Goal: Task Accomplishment & Management: Manage account settings

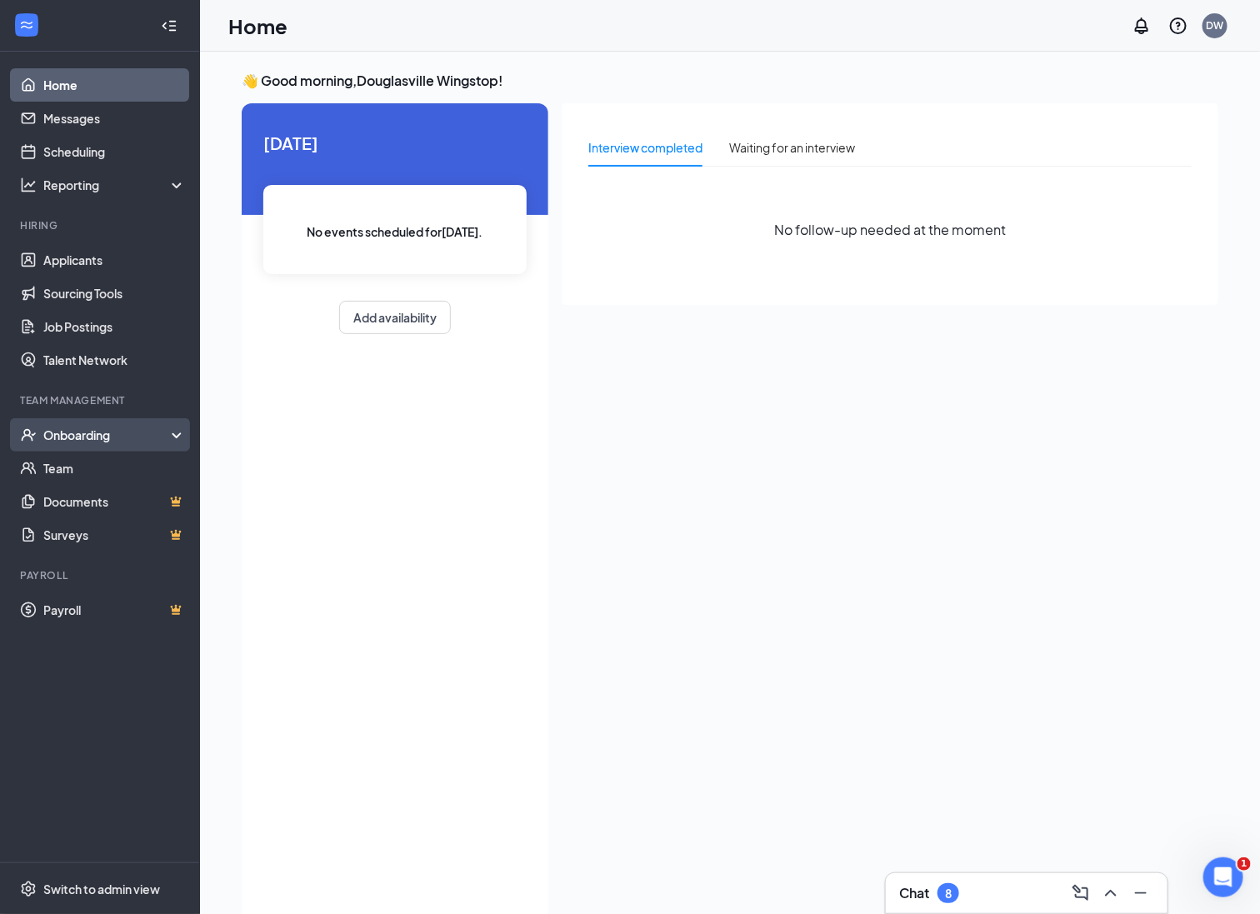
click at [29, 433] on icon "UserCheck" at bounding box center [29, 435] width 14 height 12
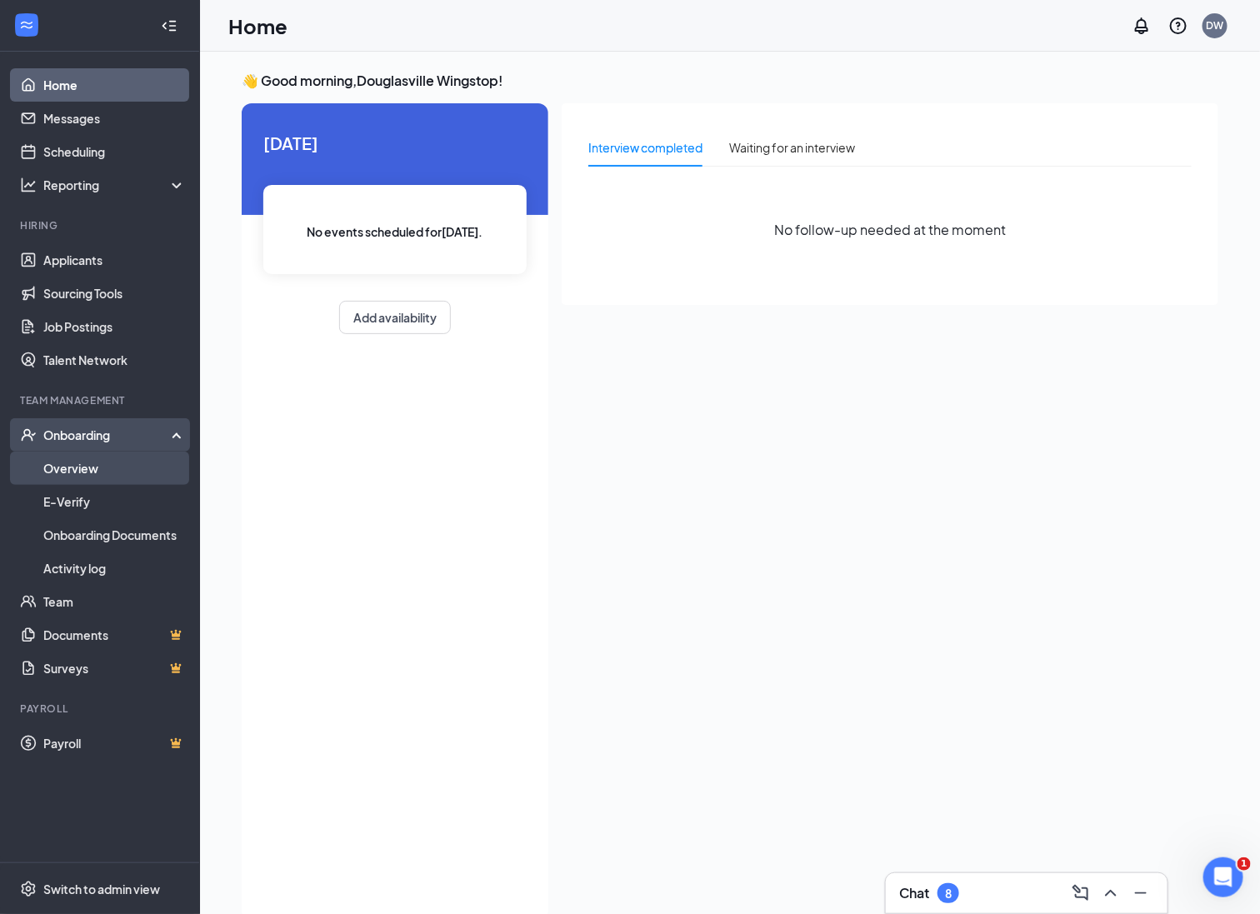
drag, startPoint x: 93, startPoint y: 479, endPoint x: 108, endPoint y: 477, distance: 15.1
click at [93, 477] on link "Overview" at bounding box center [114, 468] width 142 height 33
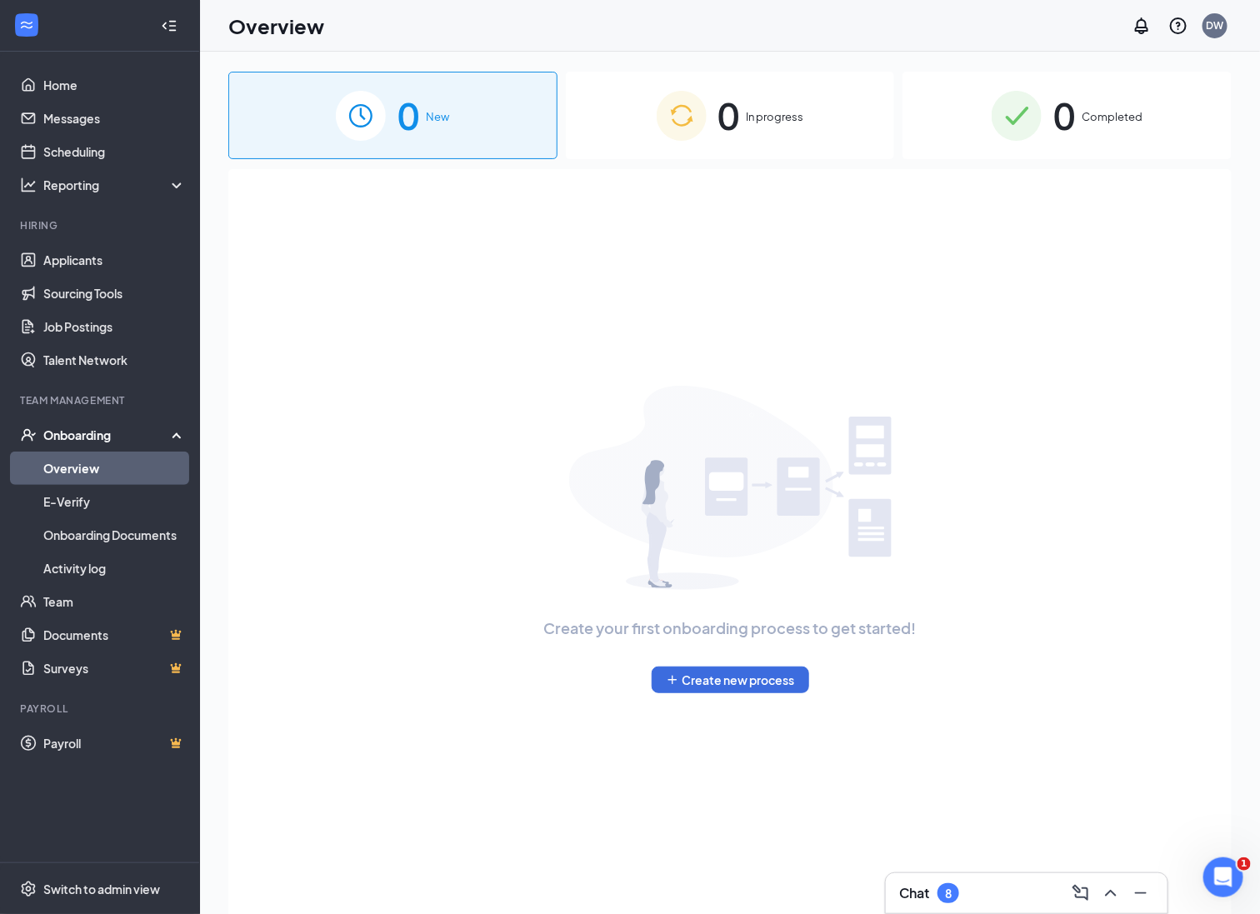
click at [764, 121] on span "In progress" at bounding box center [774, 116] width 57 height 17
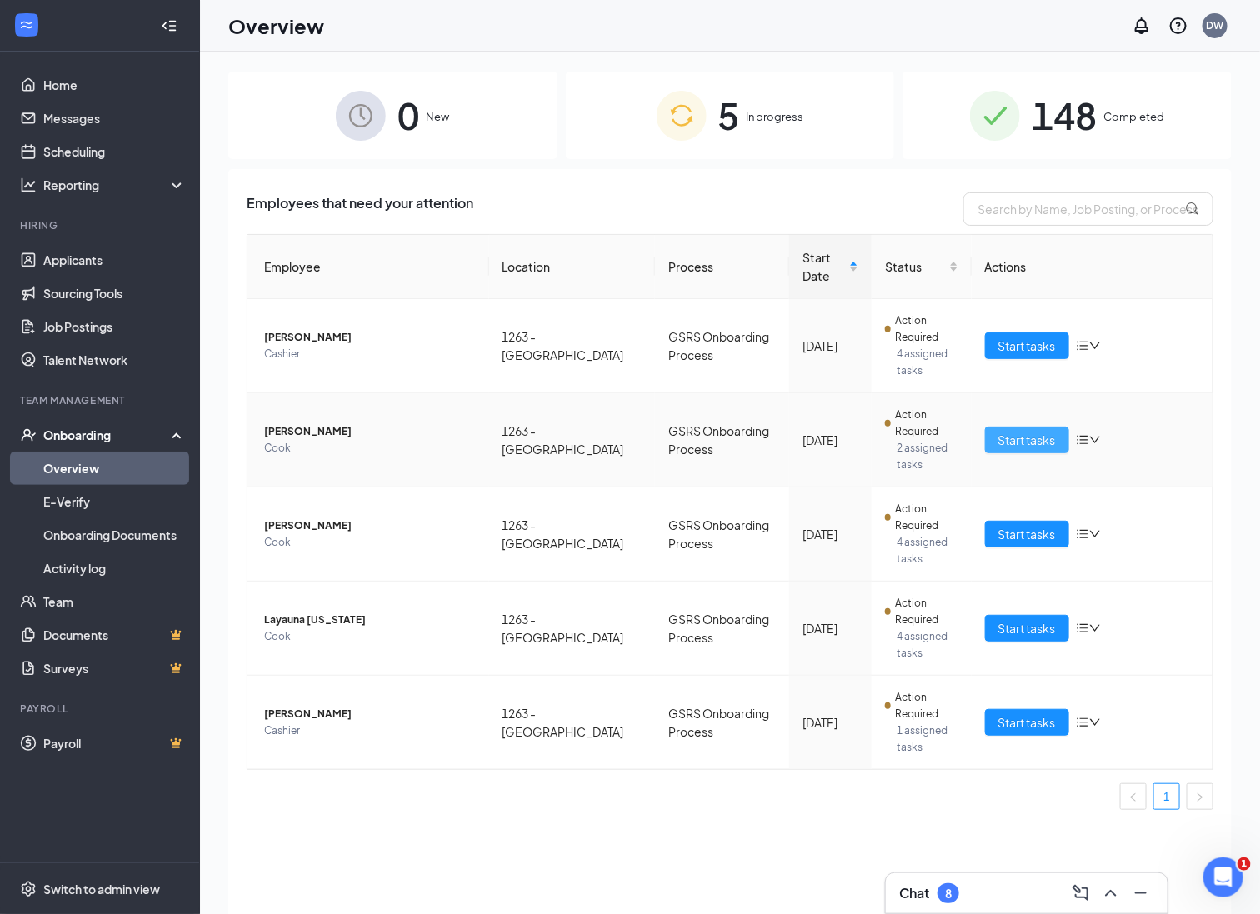
click at [1022, 442] on span "Start tasks" at bounding box center [1026, 440] width 57 height 18
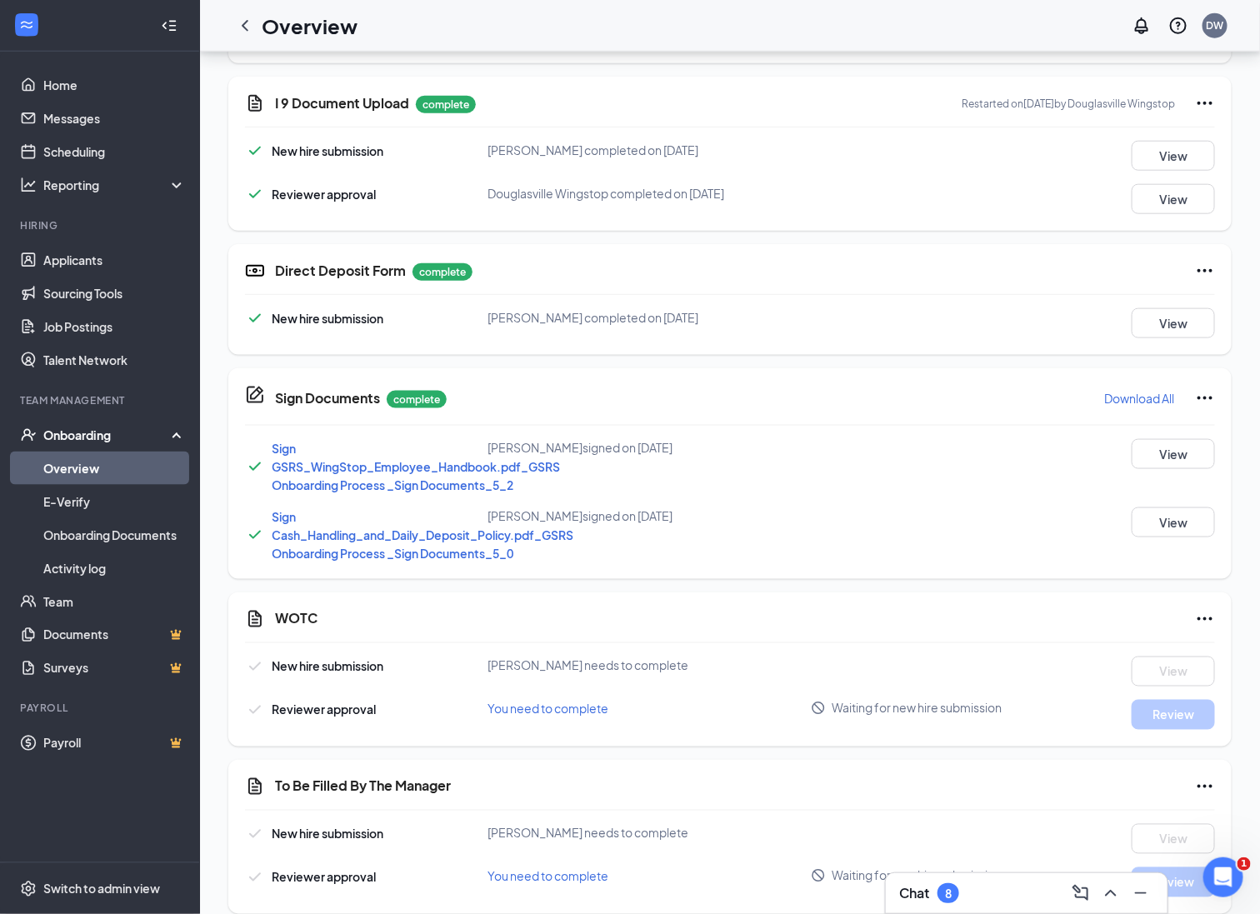
scroll to position [671, 0]
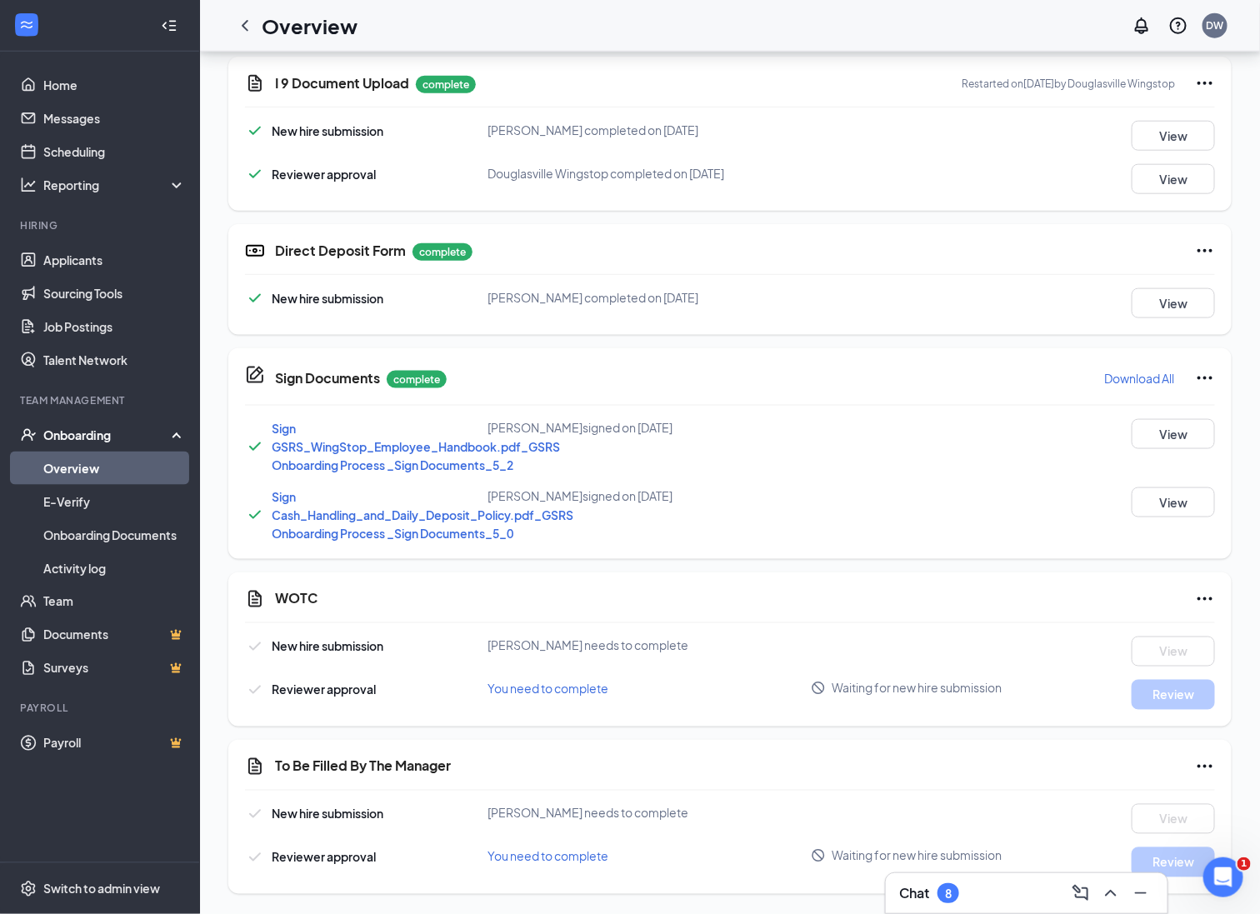
click at [1209, 596] on icon "Ellipses" at bounding box center [1205, 599] width 20 height 20
click at [1167, 636] on span "Mark as complete" at bounding box center [1141, 633] width 97 height 17
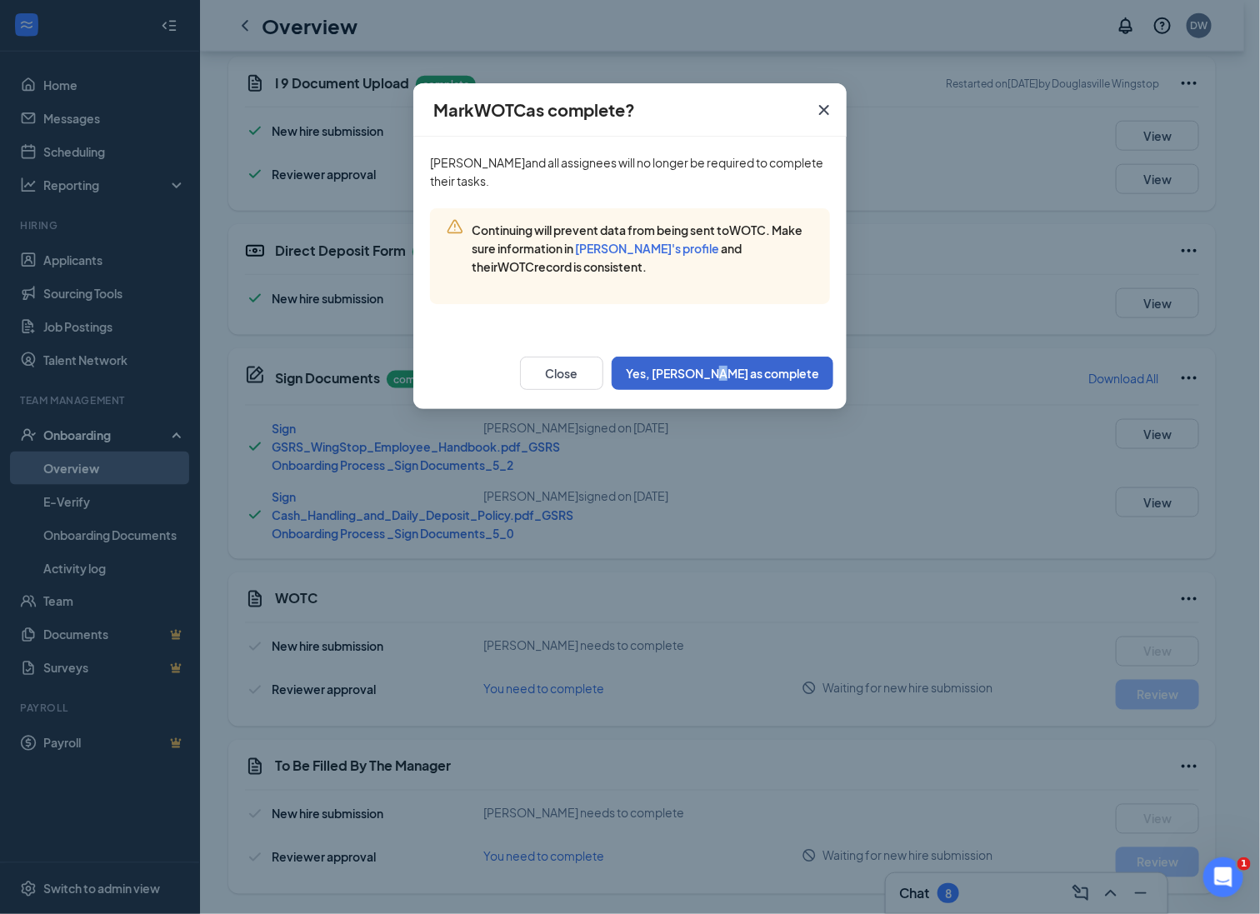
click at [776, 363] on div "Close Yes, [PERSON_NAME] as complete" at bounding box center [629, 373] width 433 height 72
click at [779, 368] on button "Yes, [PERSON_NAME] as complete" at bounding box center [722, 373] width 222 height 33
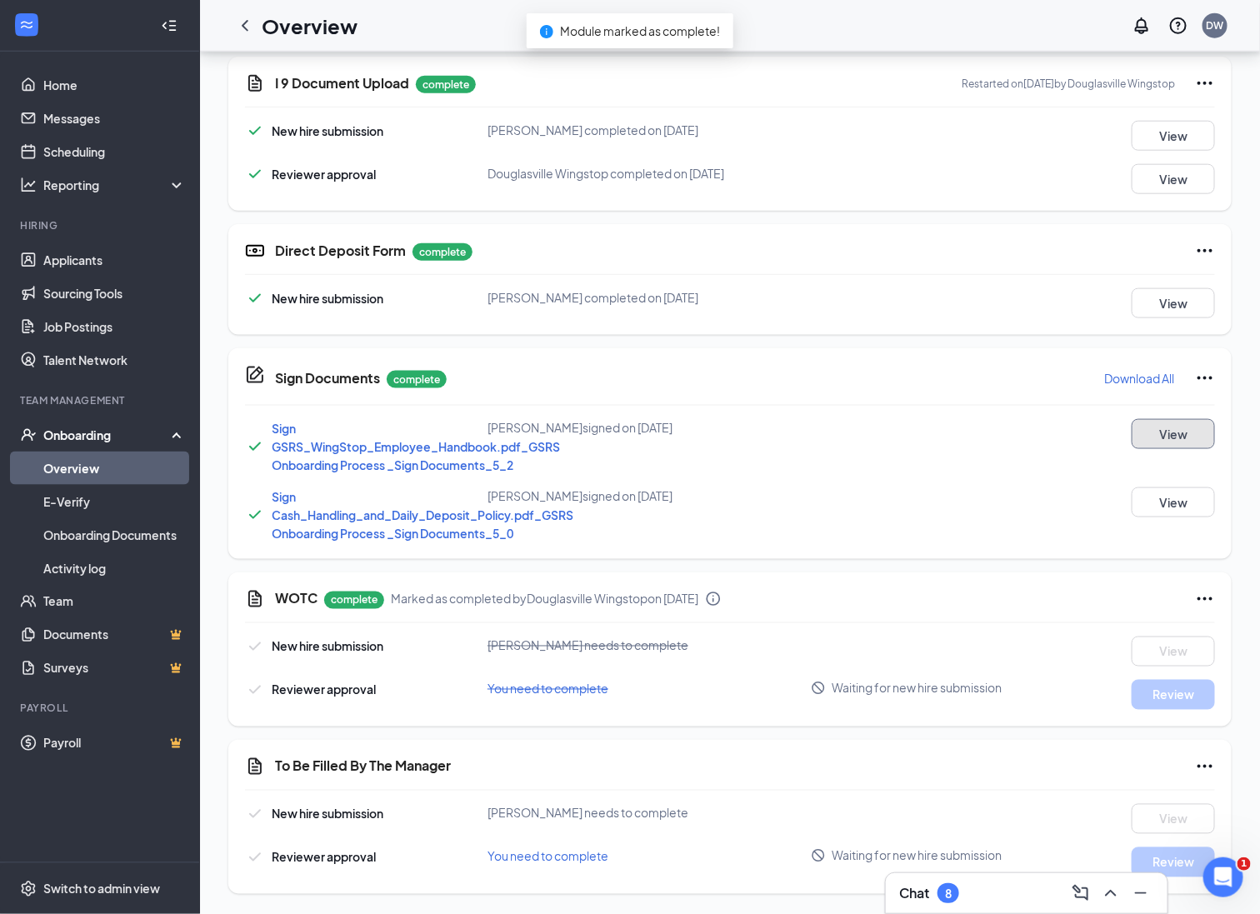
click at [1175, 437] on button "View" at bounding box center [1172, 434] width 83 height 30
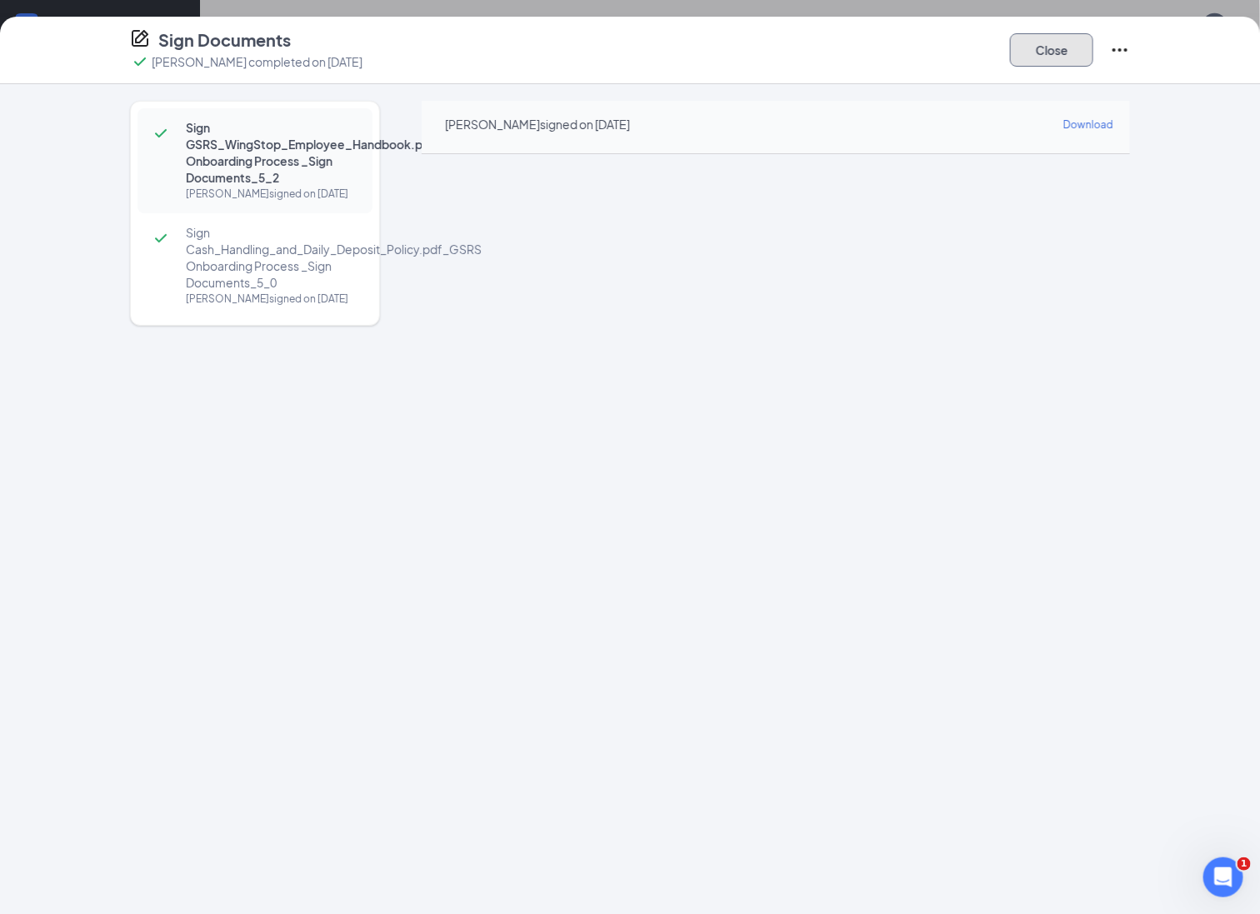
click at [1054, 57] on button "Close" at bounding box center [1051, 49] width 83 height 33
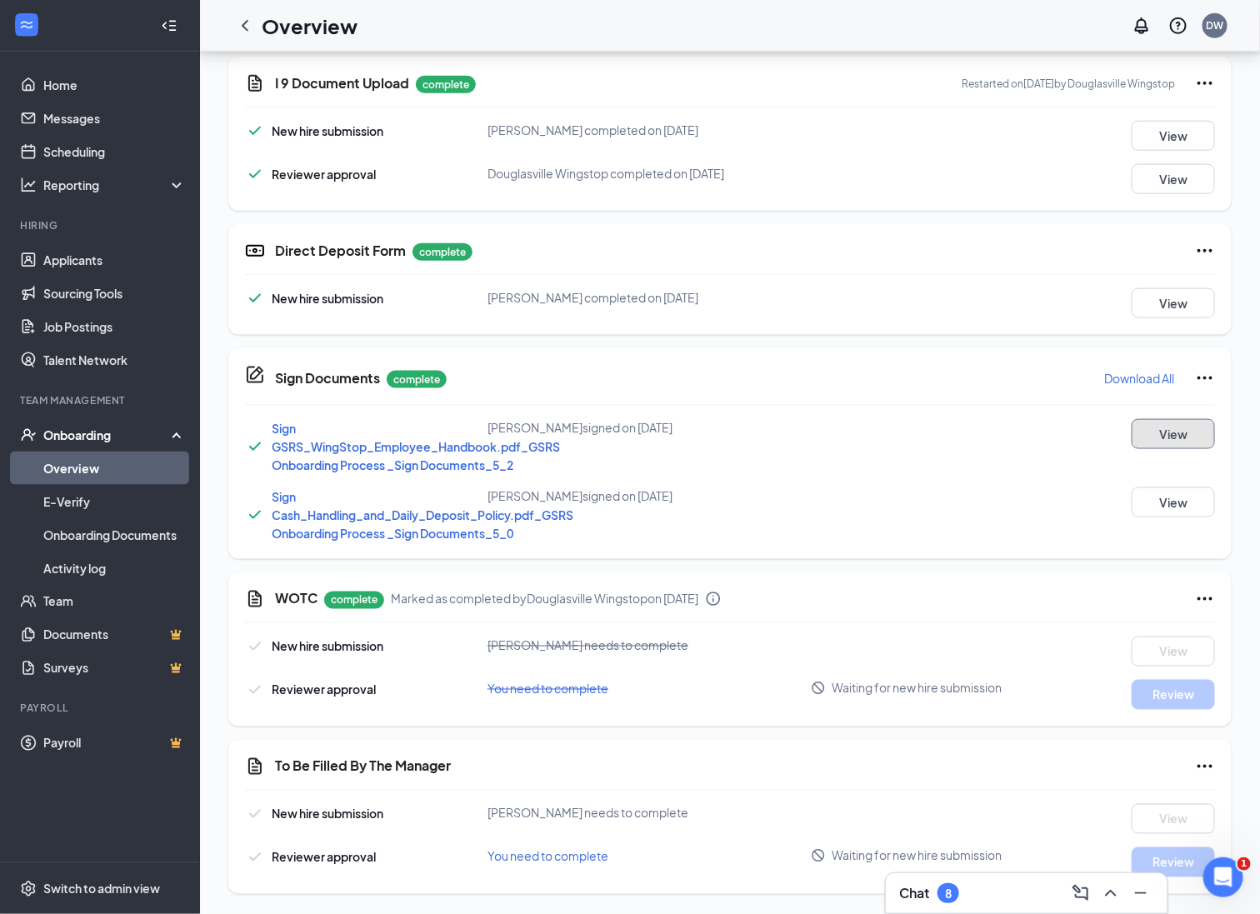
click at [1180, 442] on button "View" at bounding box center [1172, 434] width 83 height 30
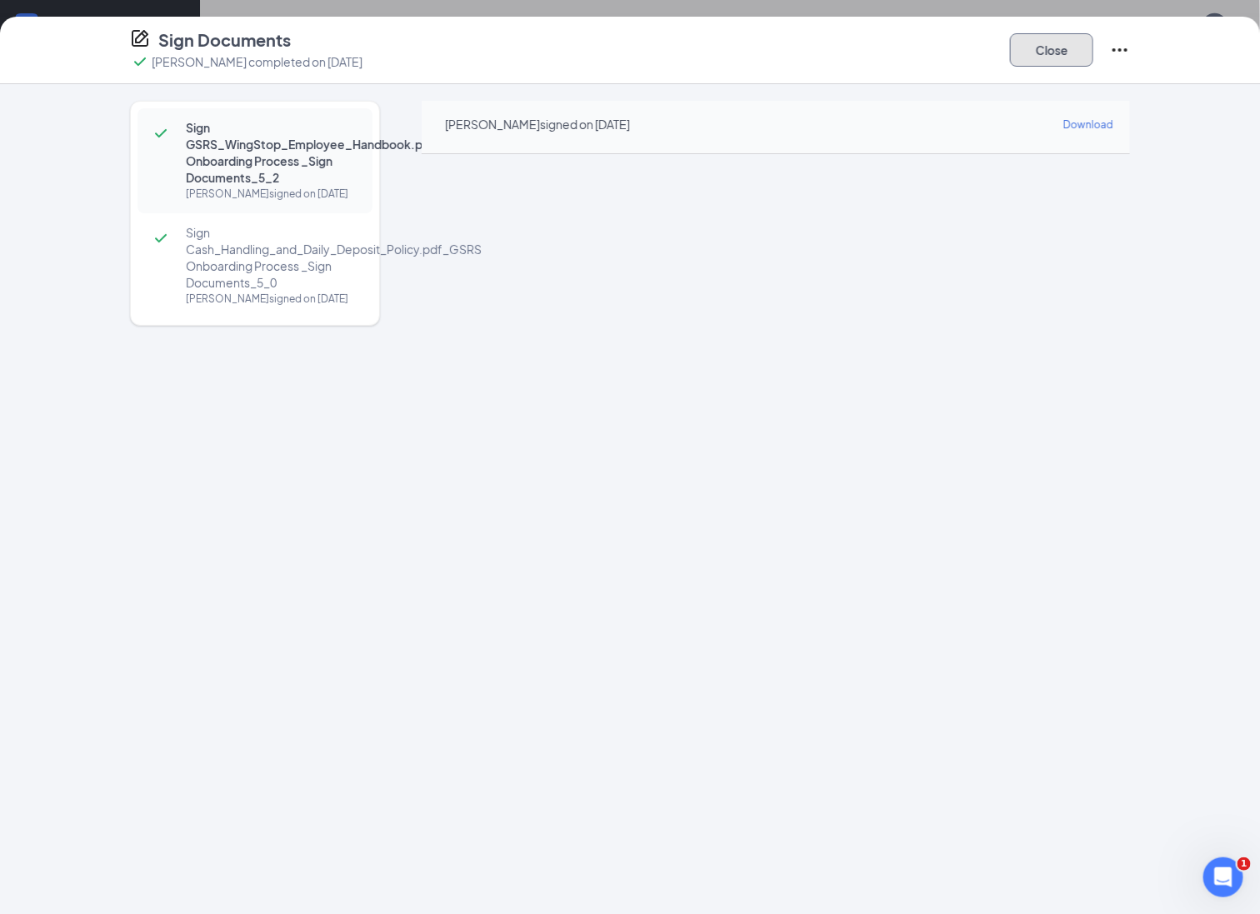
click at [1059, 51] on button "Close" at bounding box center [1051, 49] width 83 height 33
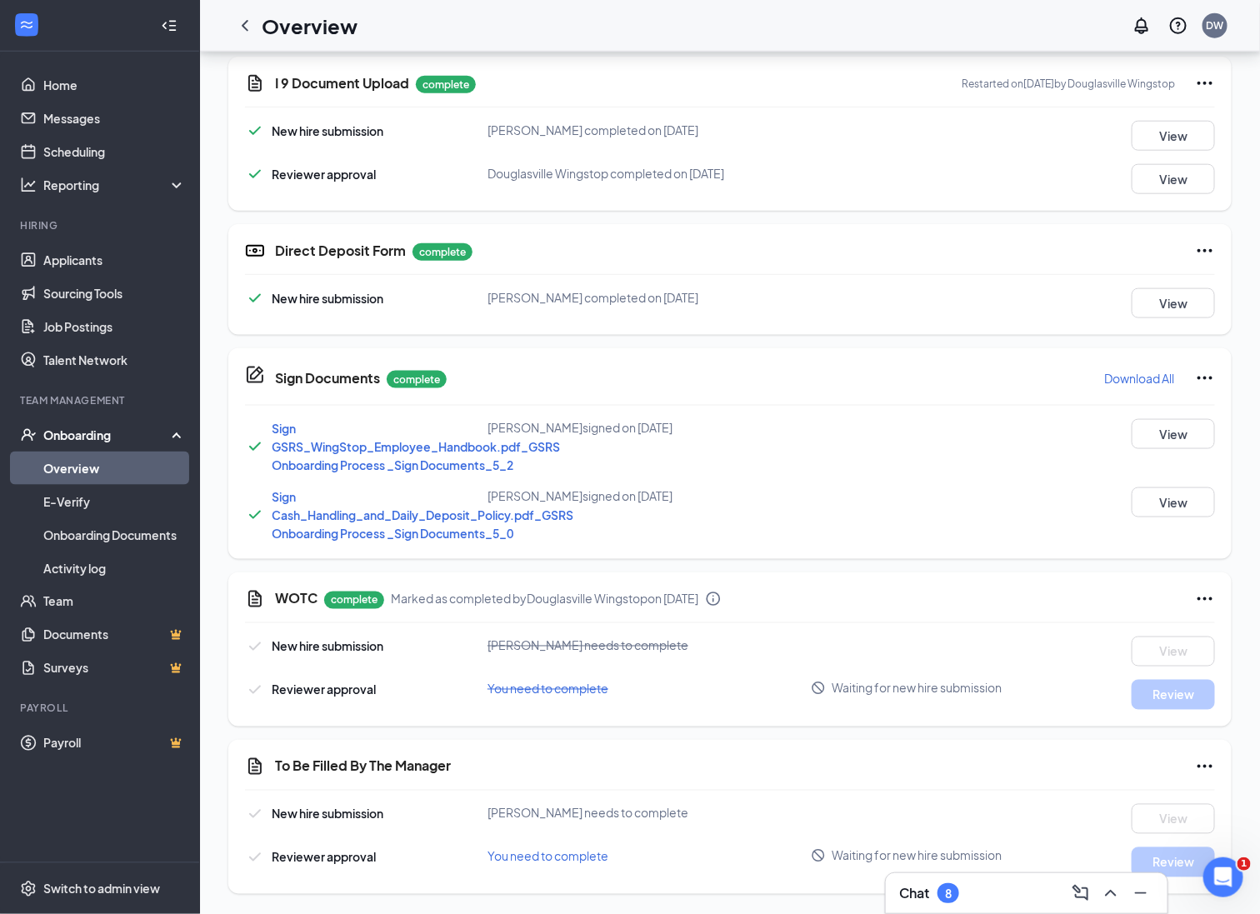
click at [1191, 377] on div "Download All" at bounding box center [1159, 378] width 112 height 27
click at [1210, 377] on icon "Ellipses" at bounding box center [1204, 378] width 15 height 3
click at [1173, 300] on button "View" at bounding box center [1172, 303] width 83 height 30
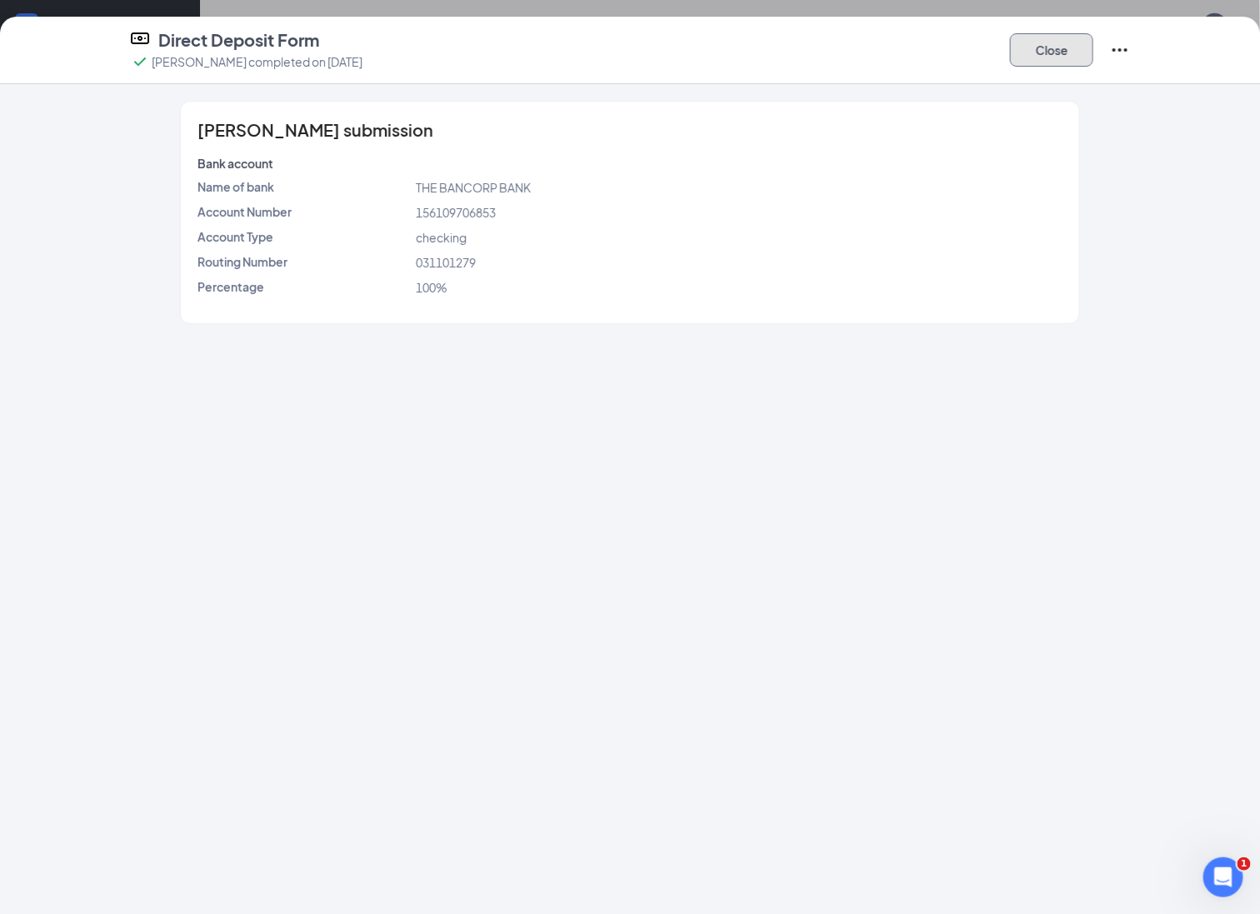
click at [1031, 56] on button "Close" at bounding box center [1051, 49] width 83 height 33
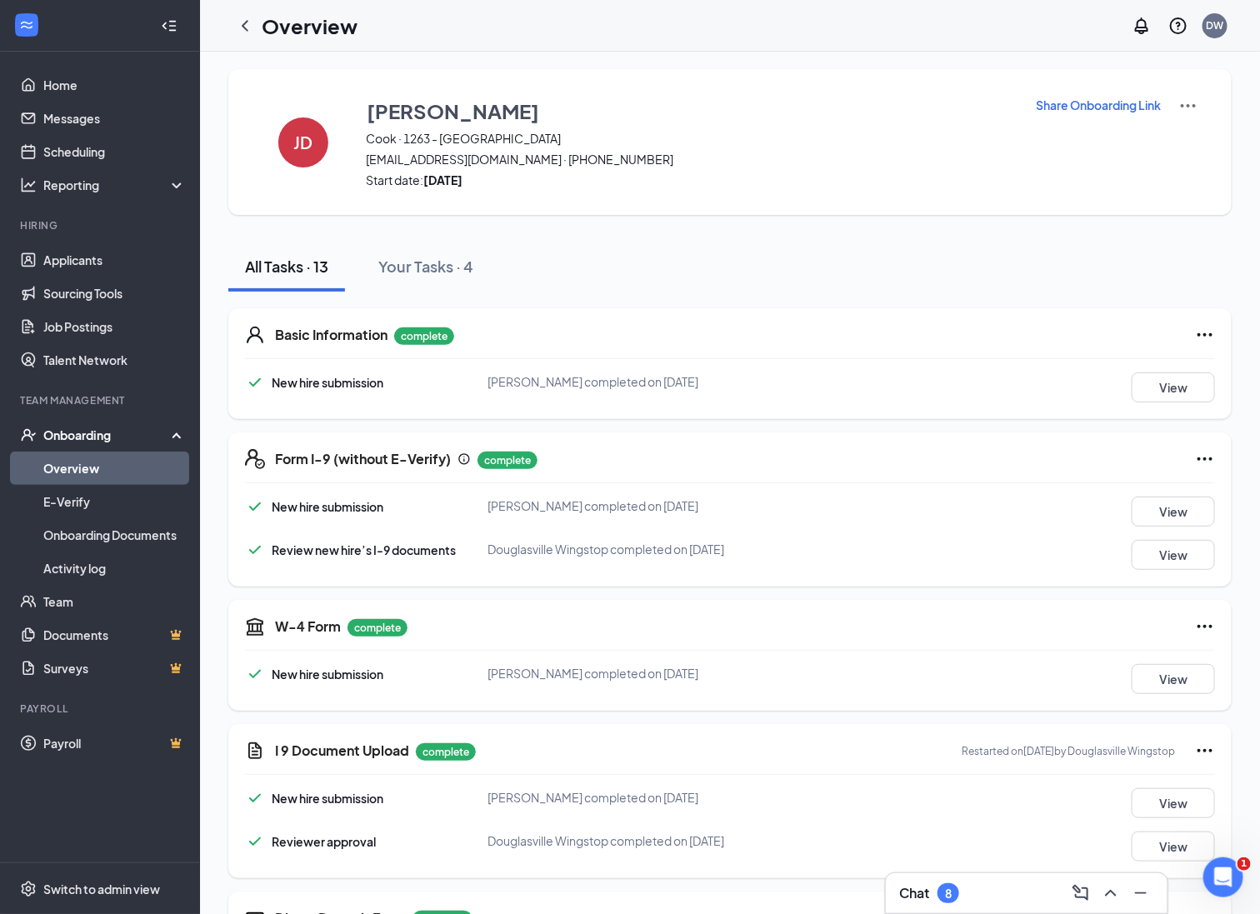
scroll to position [0, 0]
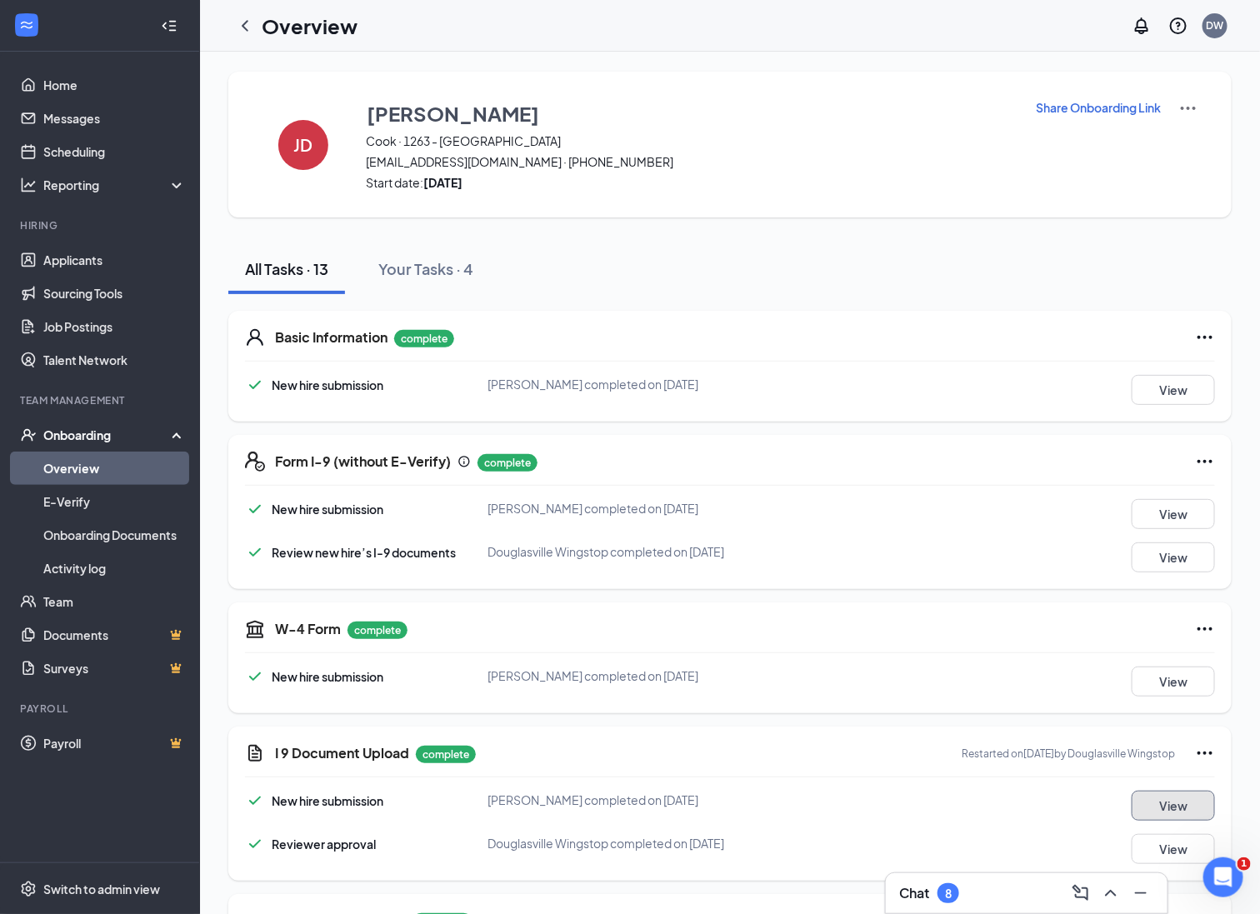
click at [1168, 805] on button "View" at bounding box center [1172, 806] width 83 height 30
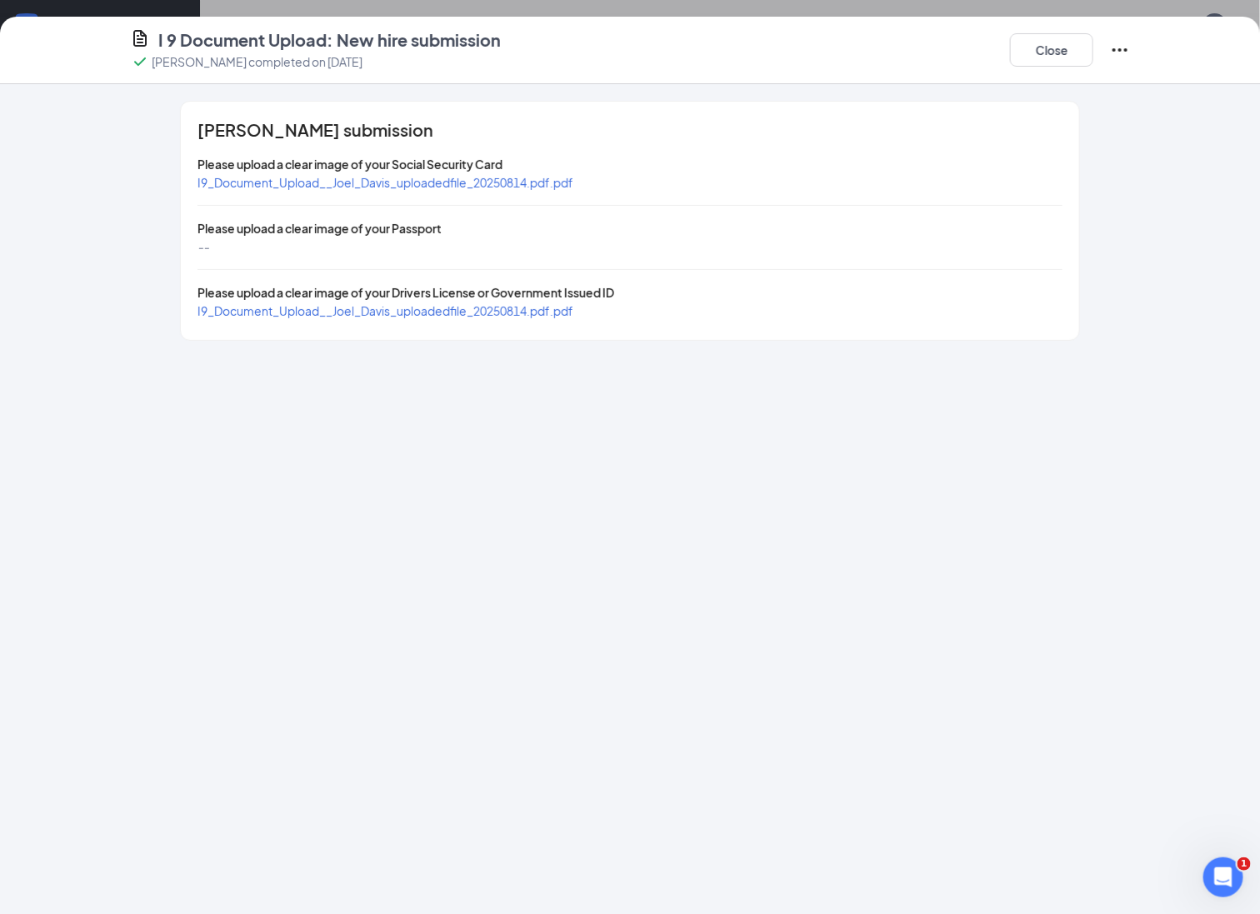
click at [517, 184] on span "I9_Document_Upload__Joel_Davis_uploadedfile_20250814.pdf.pdf" at bounding box center [385, 182] width 376 height 15
click at [290, 309] on span "I9_Document_Upload__Joel_Davis_uploadedfile_20250814.pdf.pdf" at bounding box center [385, 310] width 376 height 15
click at [1123, 52] on icon "Ellipses" at bounding box center [1120, 50] width 20 height 20
click at [1100, 137] on div "[PERSON_NAME] submission Please upload a clear image of your Social Security Ca…" at bounding box center [630, 221] width 1066 height 240
click at [1065, 65] on button "Close" at bounding box center [1051, 49] width 83 height 33
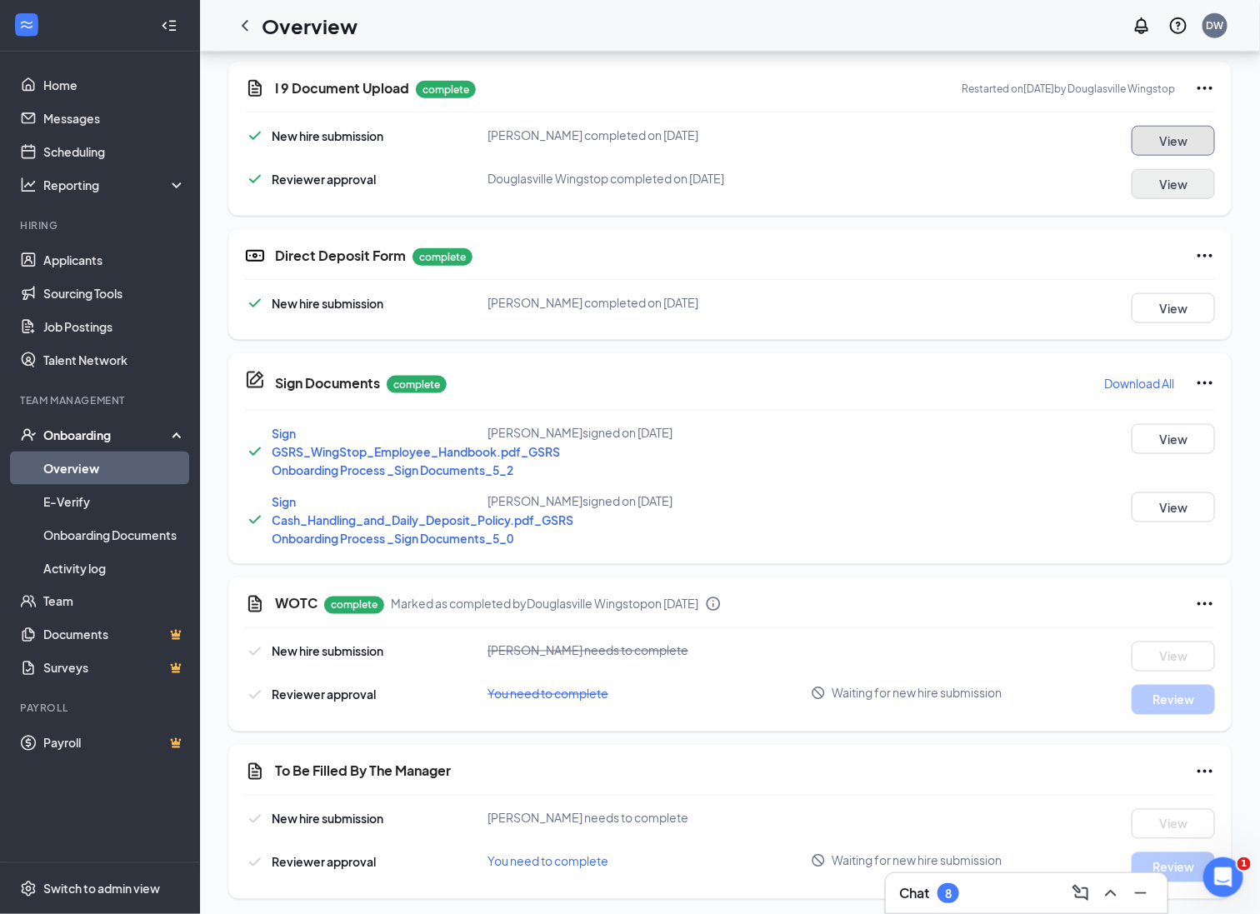
scroll to position [671, 0]
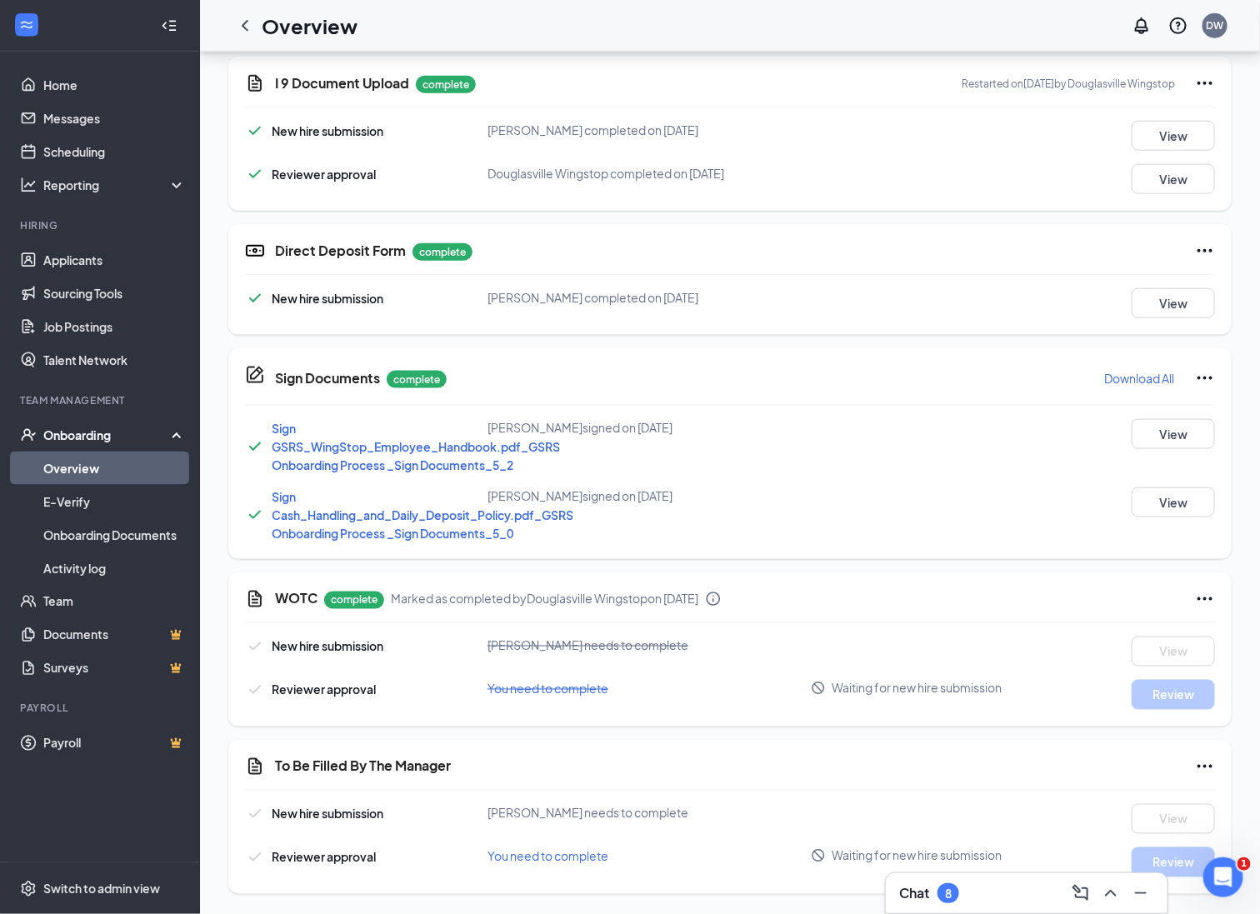
click at [1212, 773] on icon "Ellipses" at bounding box center [1205, 766] width 20 height 20
click at [1206, 763] on icon "Ellipses" at bounding box center [1205, 766] width 20 height 20
click at [1158, 797] on span "Mark as complete" at bounding box center [1141, 800] width 97 height 17
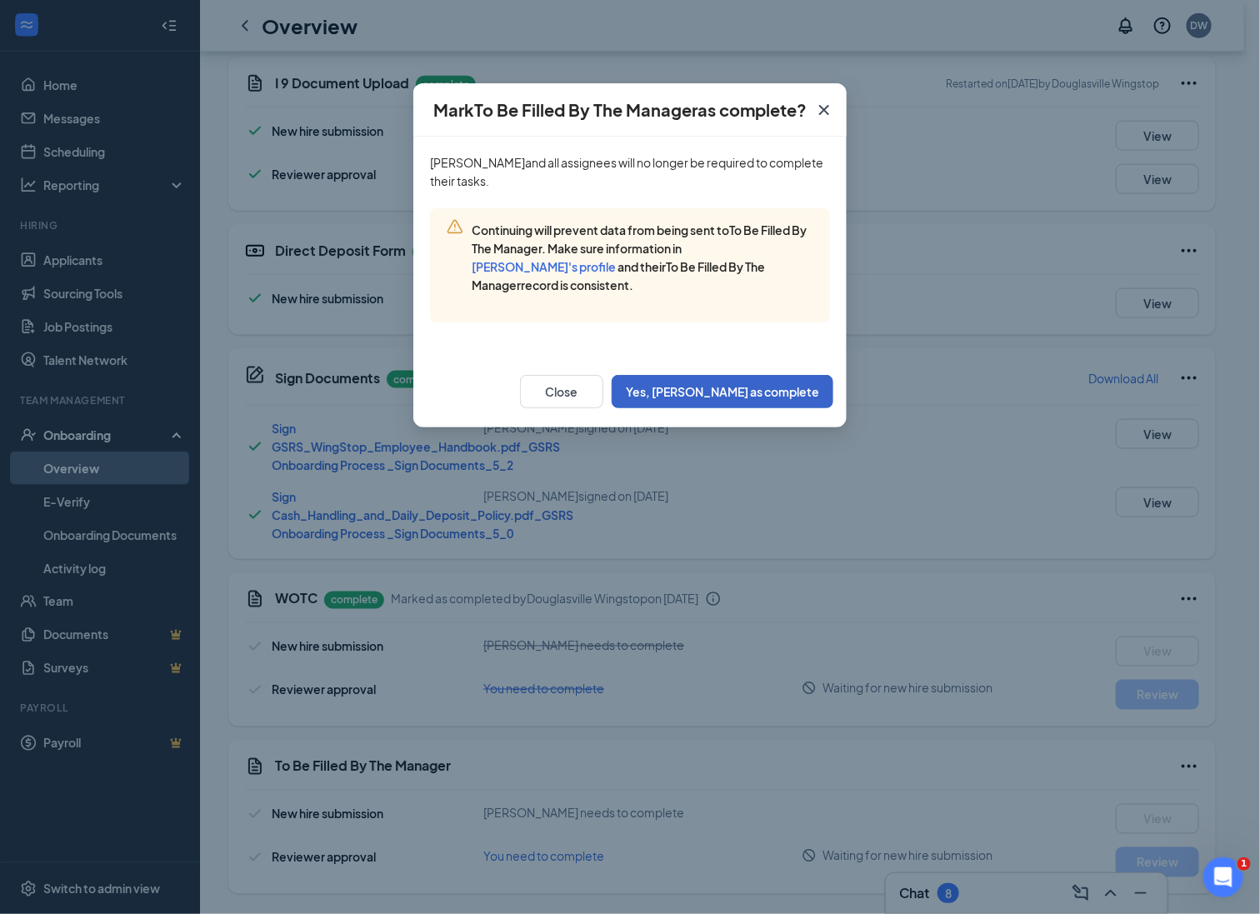
click at [806, 375] on button "Yes, [PERSON_NAME] as complete" at bounding box center [722, 391] width 222 height 33
click at [740, 375] on button "Yes, [PERSON_NAME] as complete" at bounding box center [722, 391] width 222 height 33
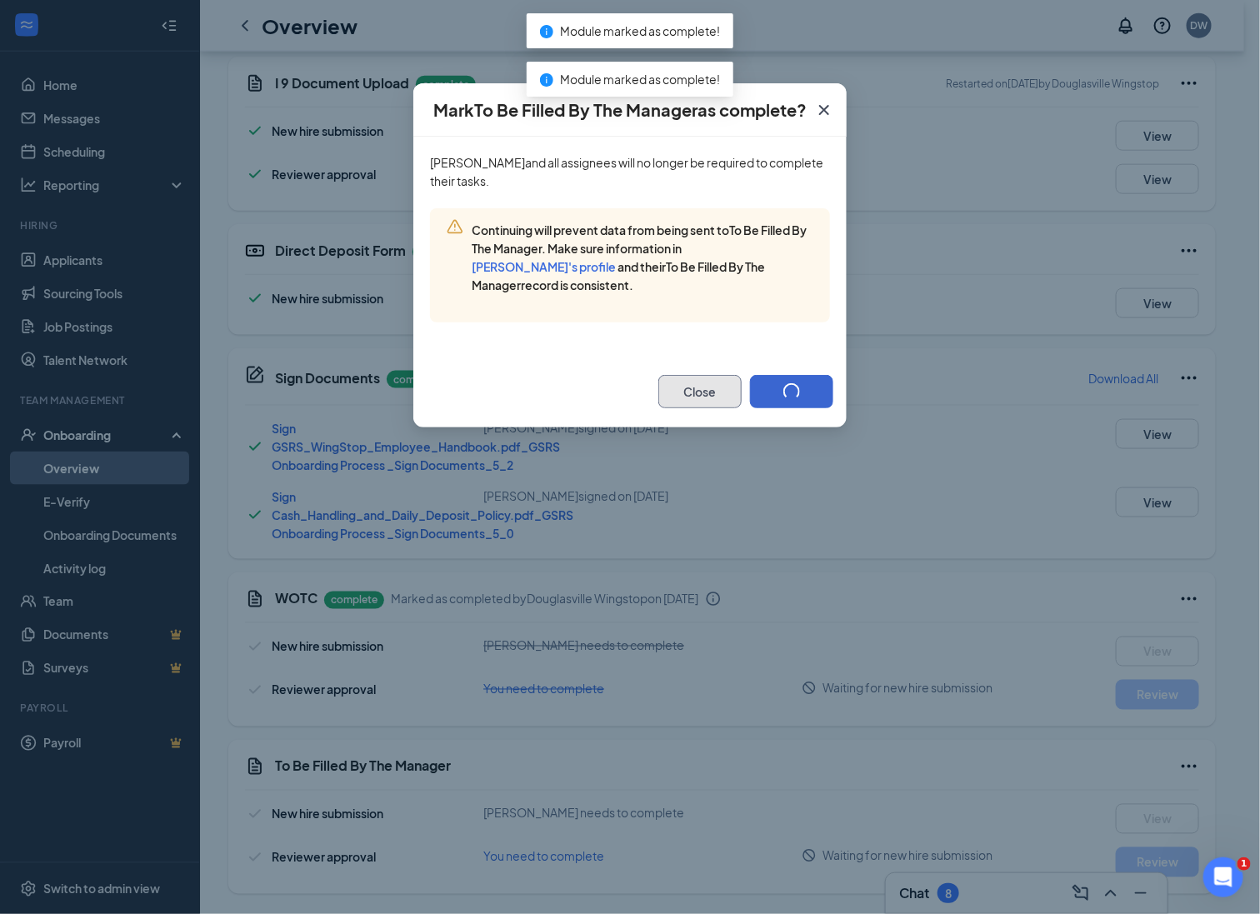
click at [740, 375] on button "Close" at bounding box center [699, 391] width 83 height 33
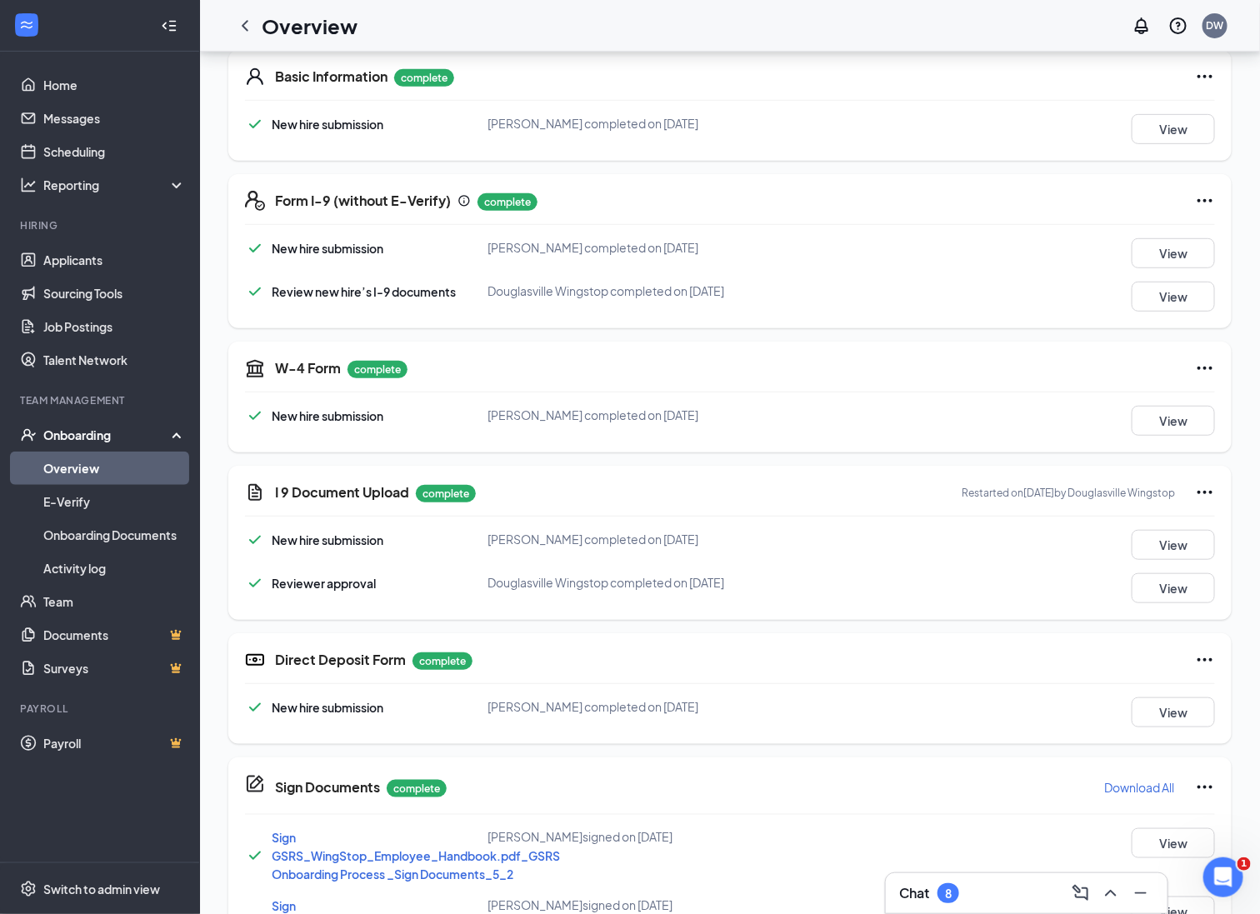
scroll to position [521, 0]
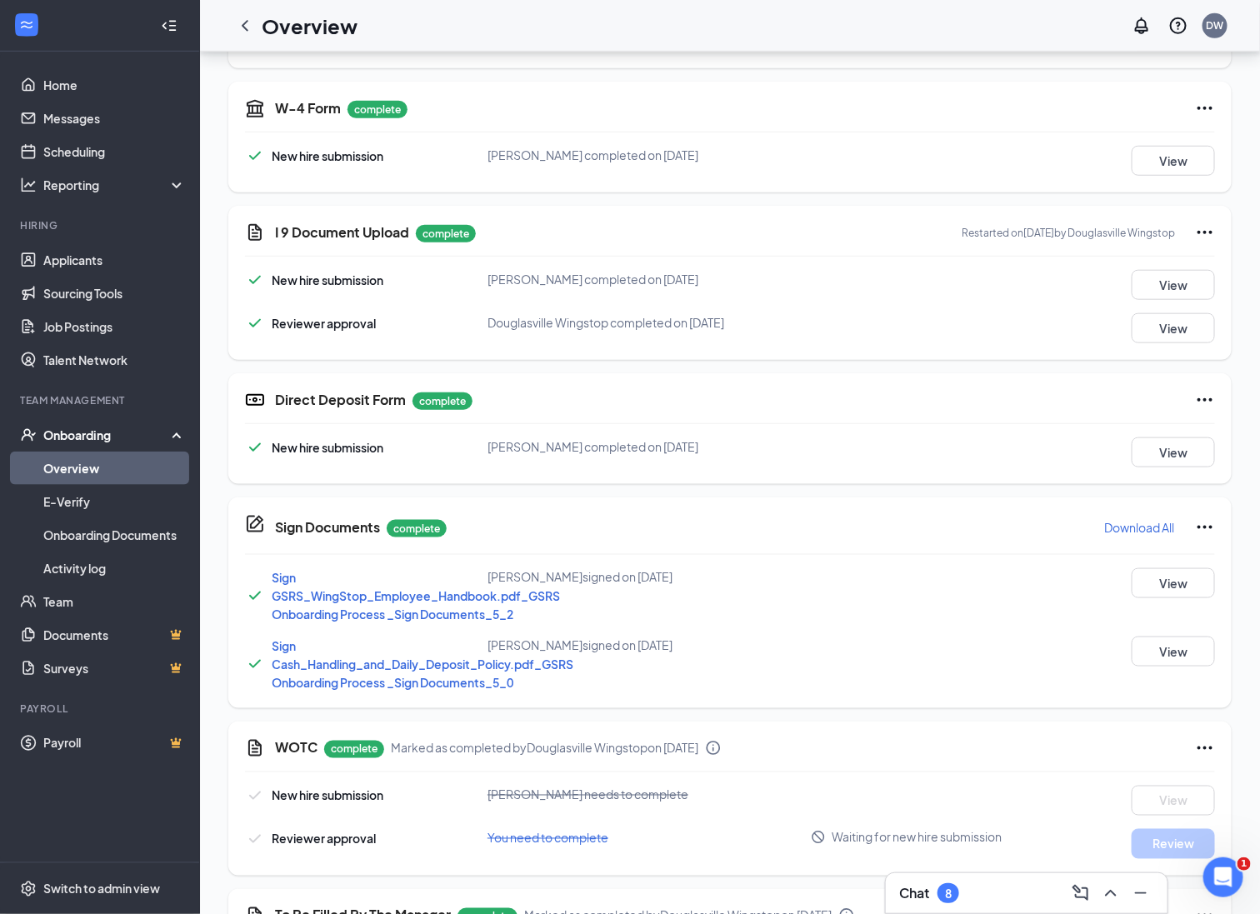
click at [102, 473] on link "Overview" at bounding box center [114, 468] width 142 height 33
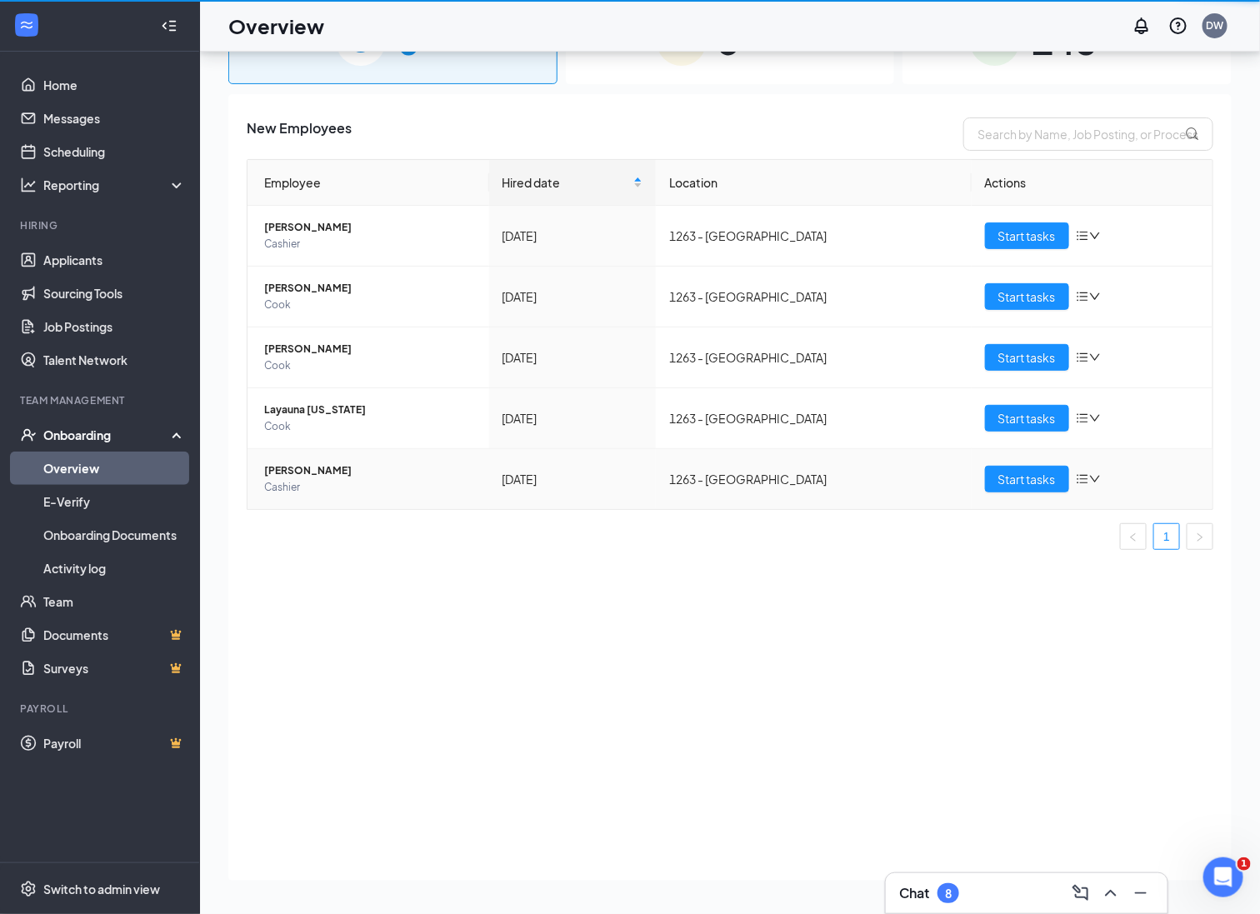
scroll to position [75, 0]
